Goal: Task Accomplishment & Management: Use online tool/utility

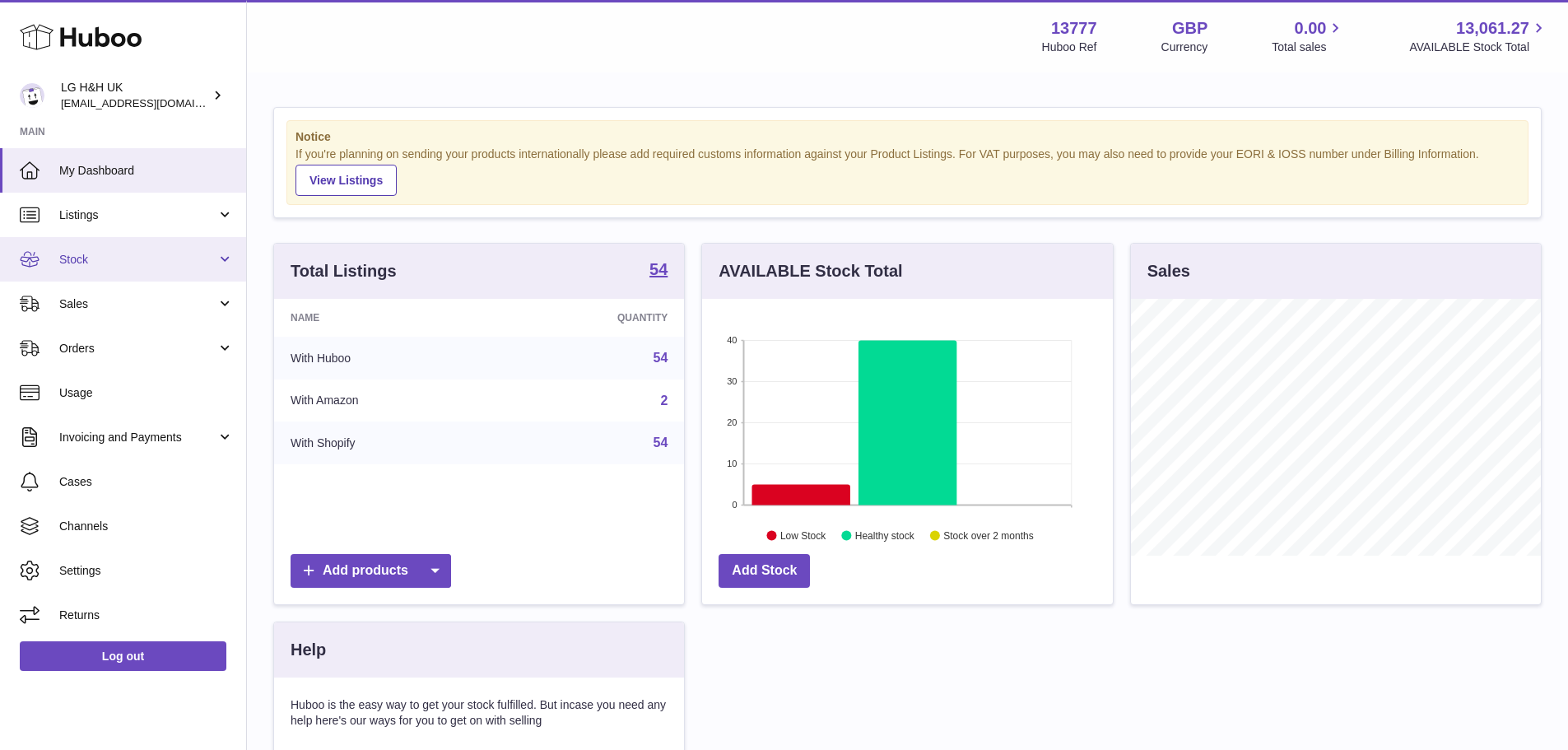
scroll to position [257, 411]
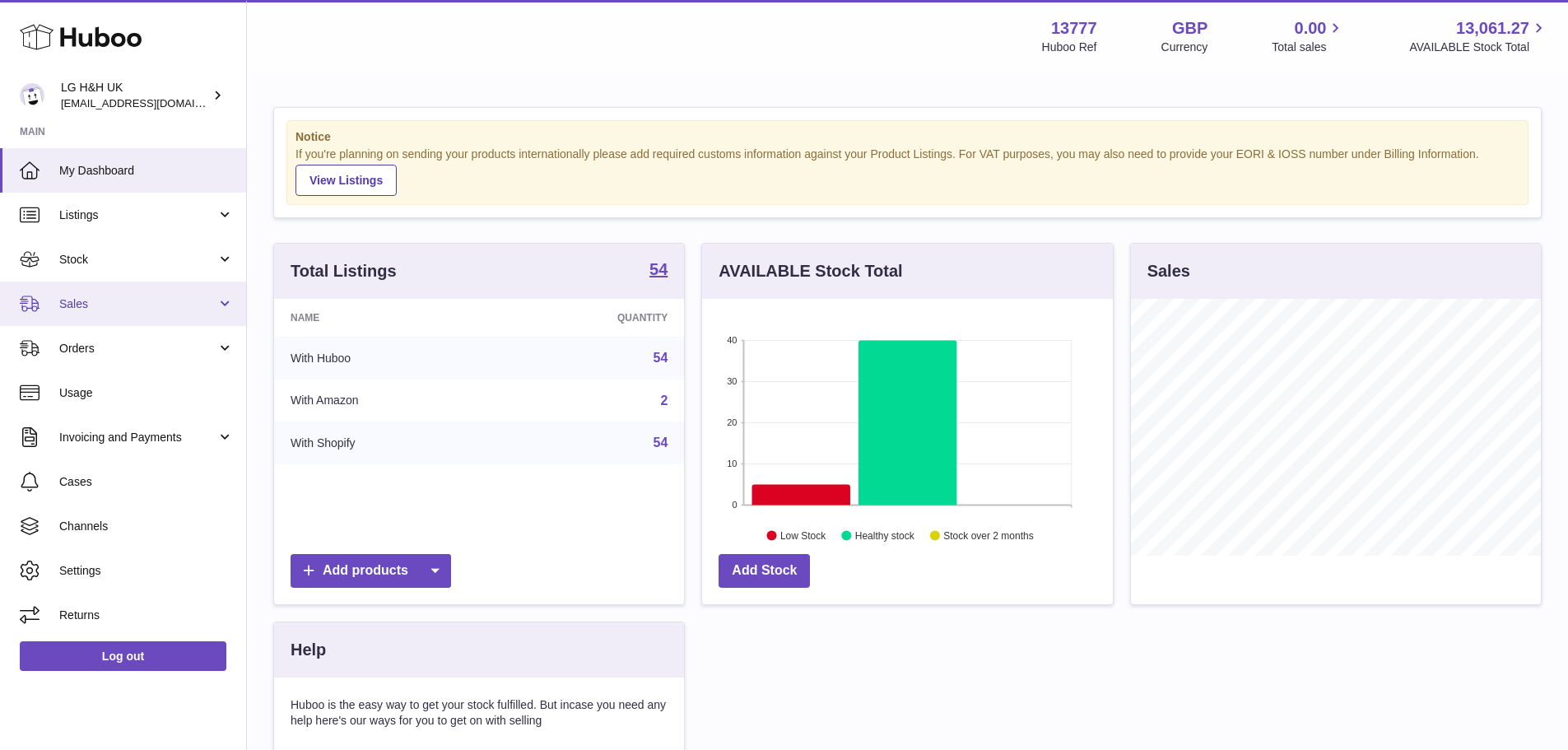
click at [75, 316] on link "Sales" at bounding box center [123, 304] width 247 height 45
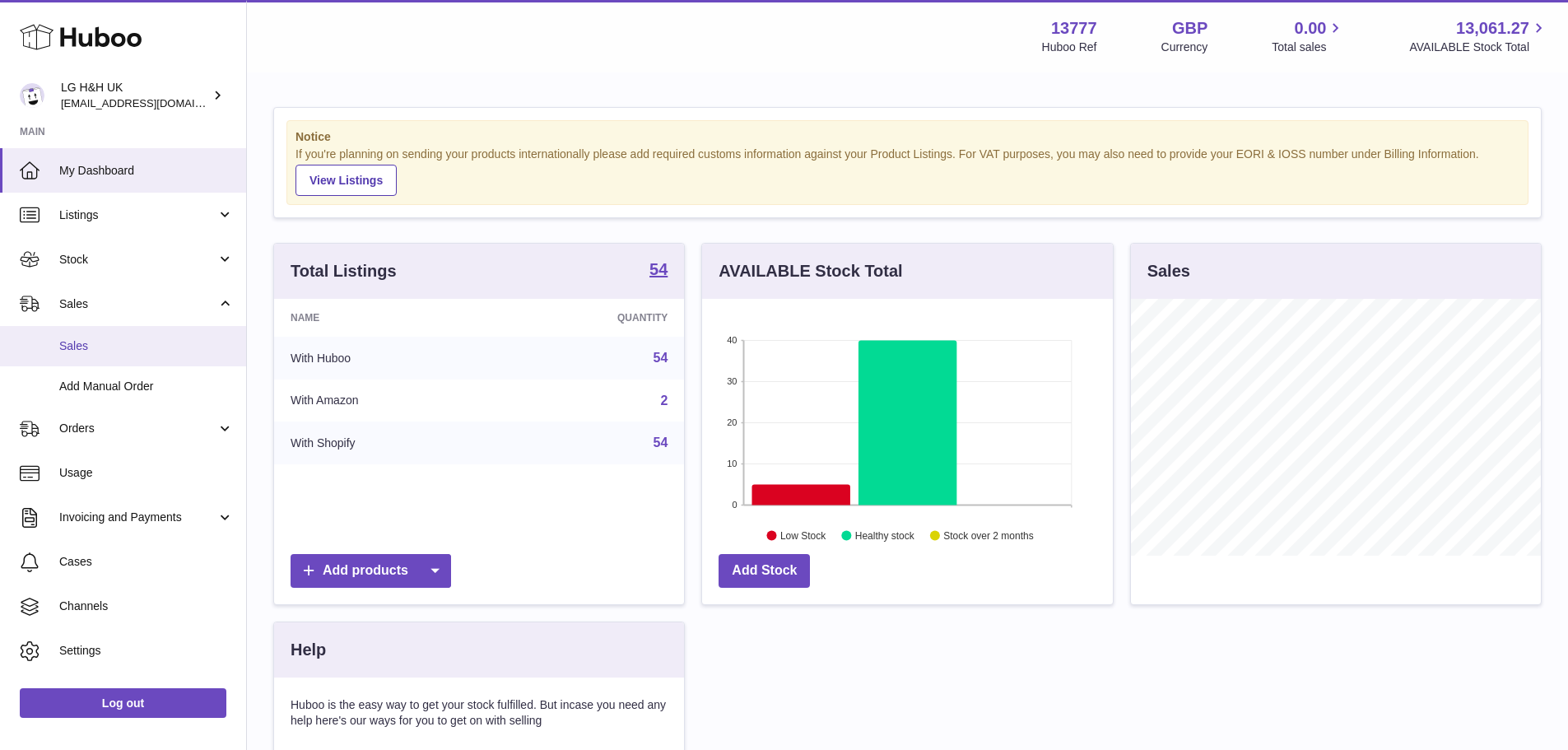
click at [80, 343] on span "Sales" at bounding box center [146, 346] width 175 height 16
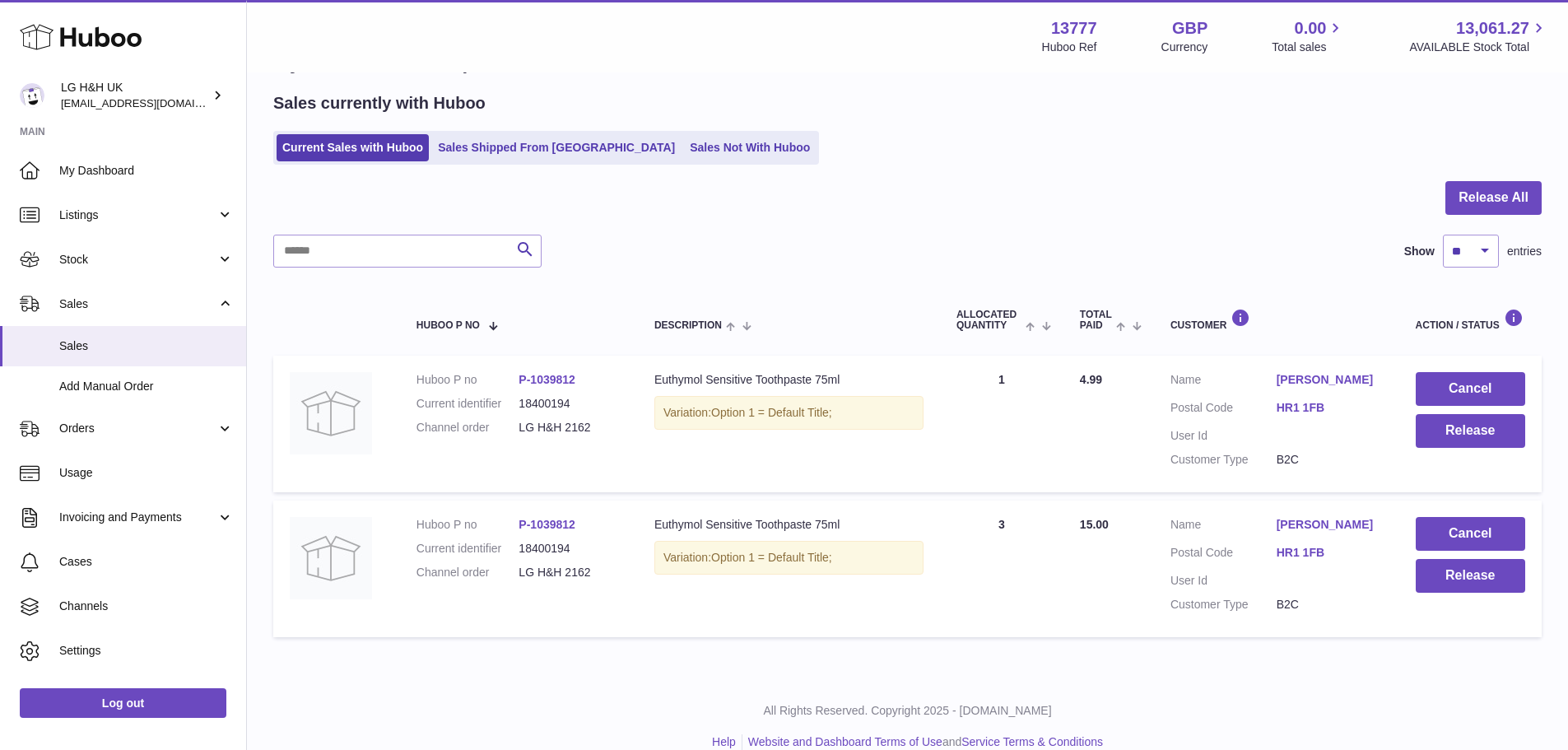
scroll to position [82, 0]
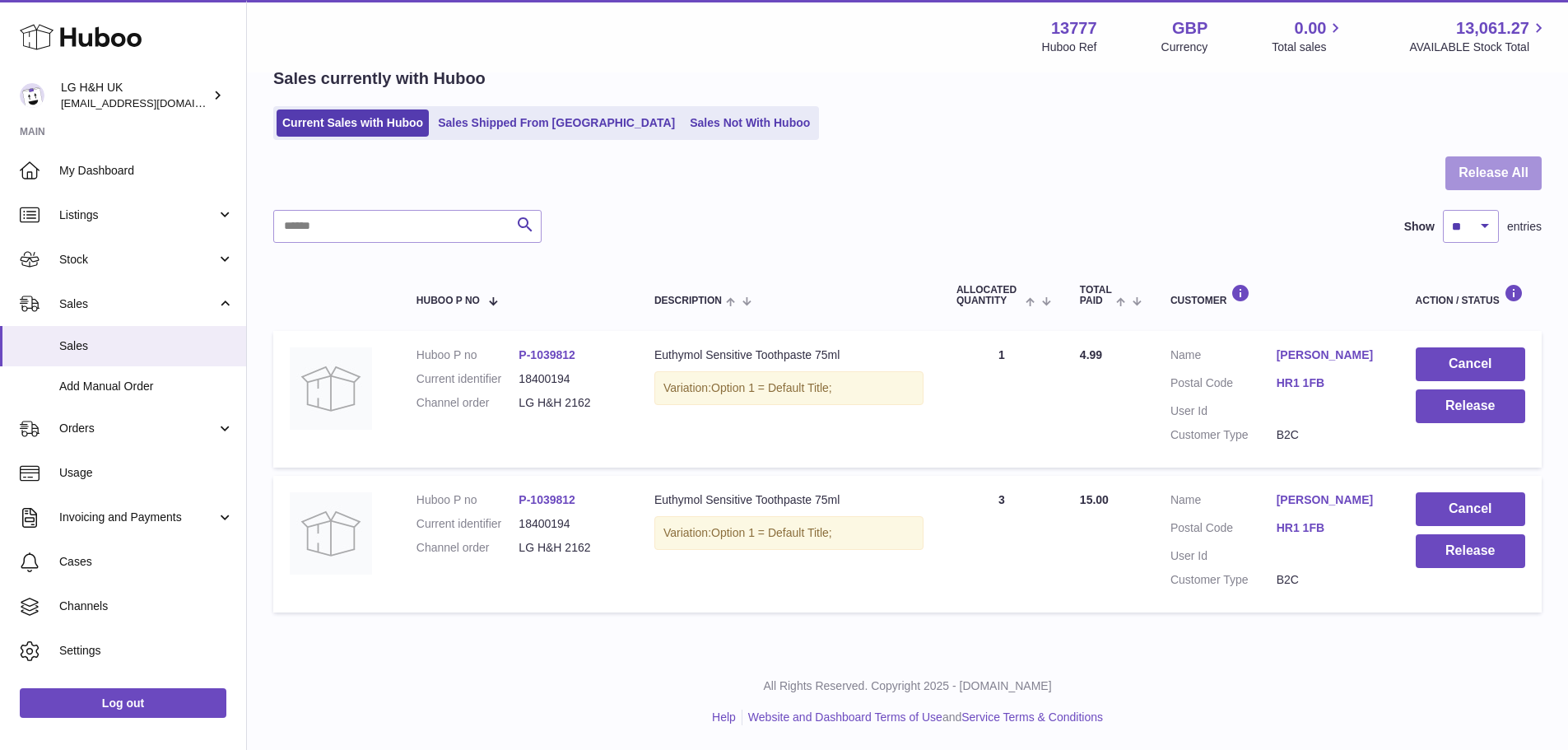
click at [1460, 179] on button "Release All" at bounding box center [1493, 173] width 96 height 34
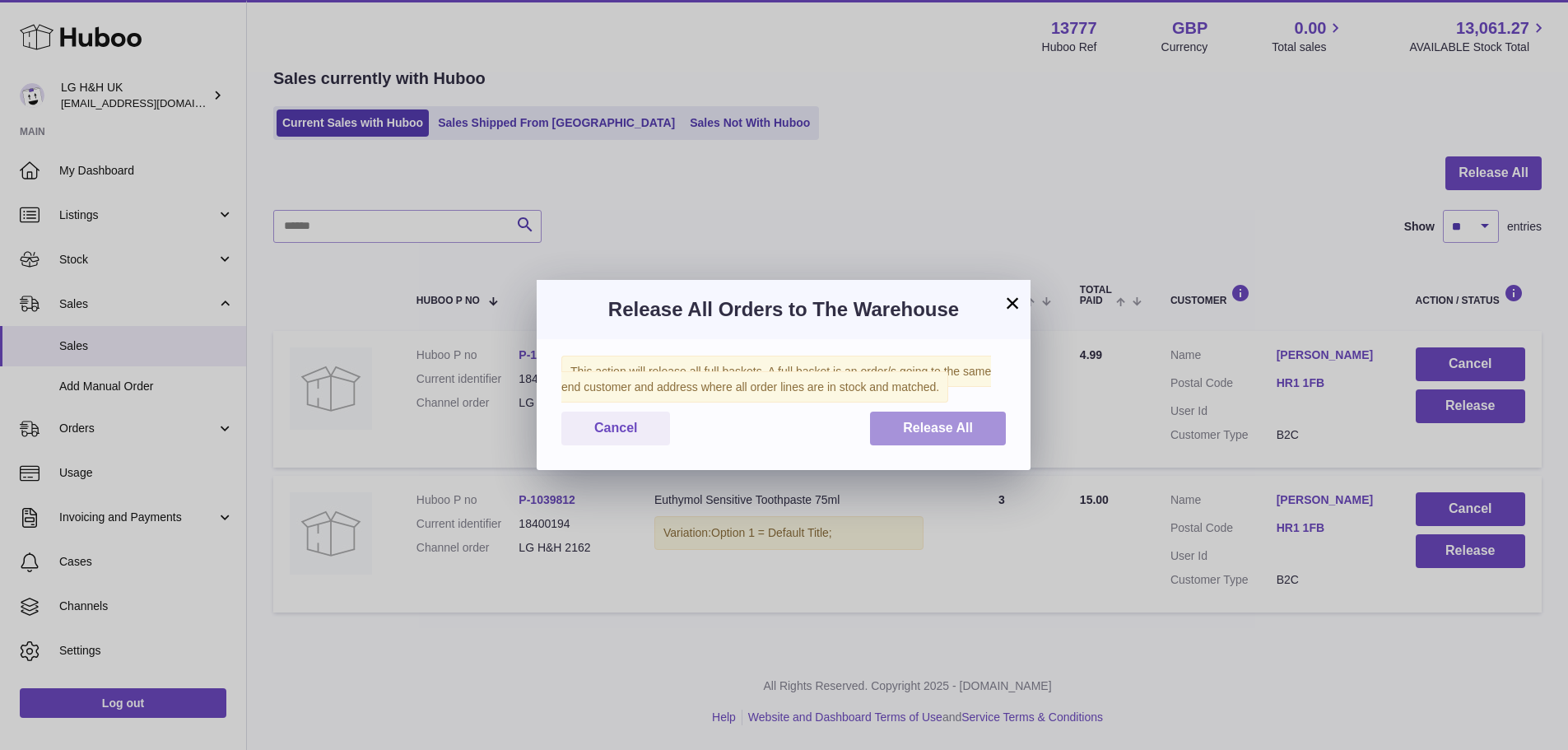
click at [979, 417] on button "Release All" at bounding box center [938, 429] width 135 height 34
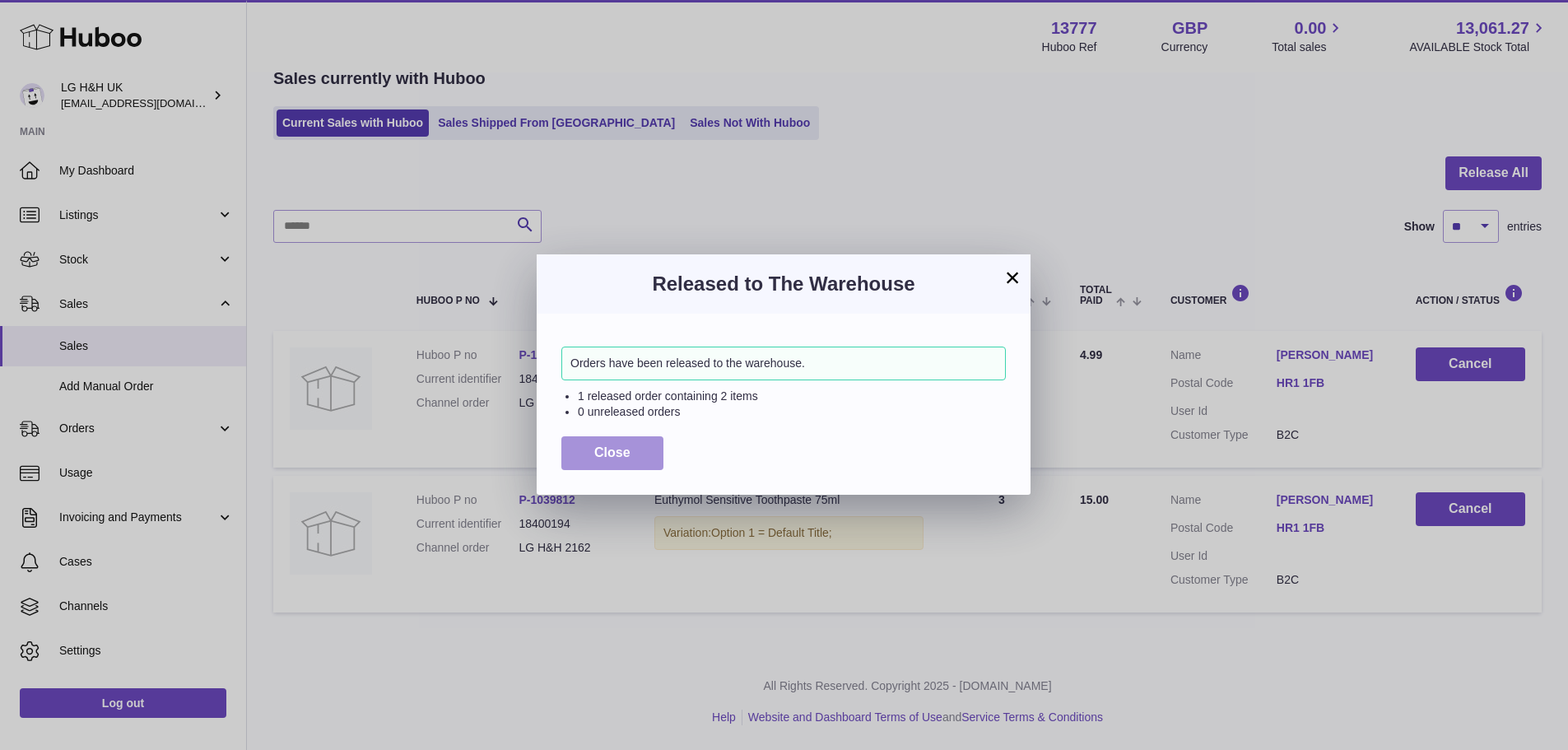
click at [619, 445] on button "Close" at bounding box center [612, 453] width 102 height 34
